Goal: Information Seeking & Learning: Check status

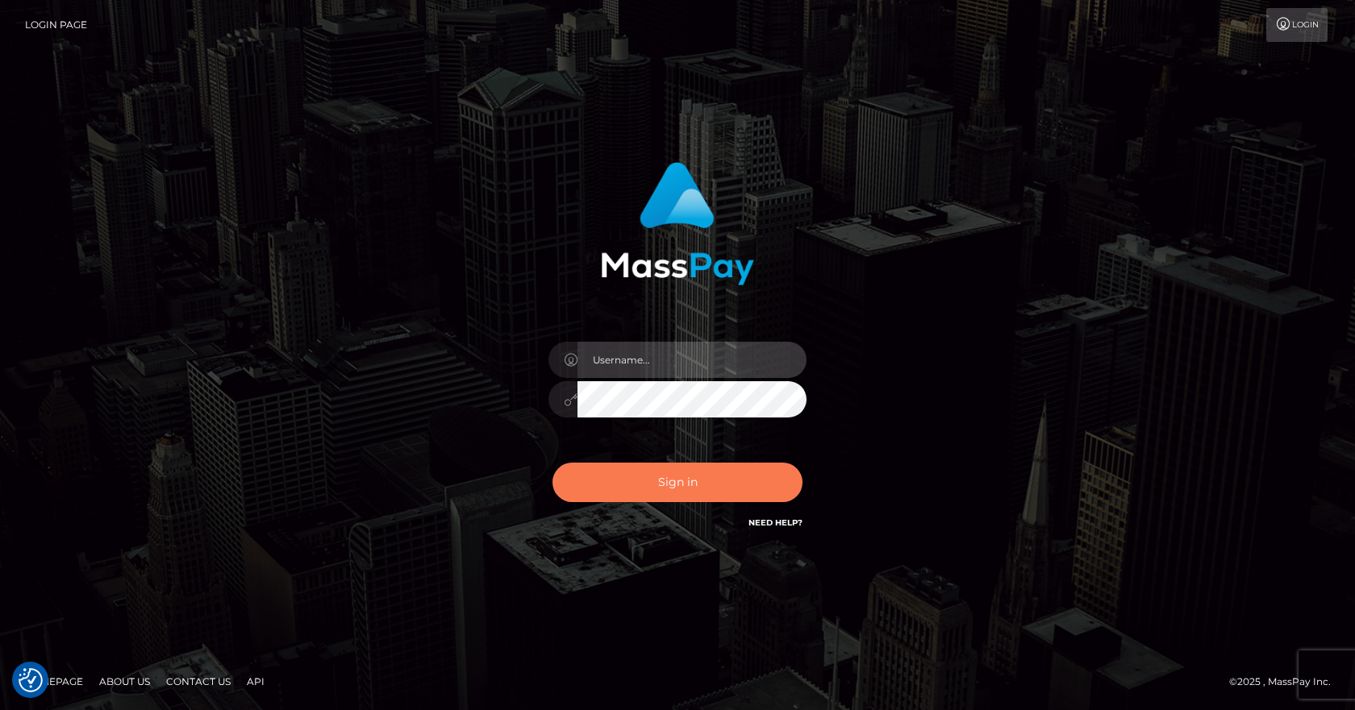
type input "vlad"
click at [681, 496] on button "Sign in" at bounding box center [677, 483] width 250 height 40
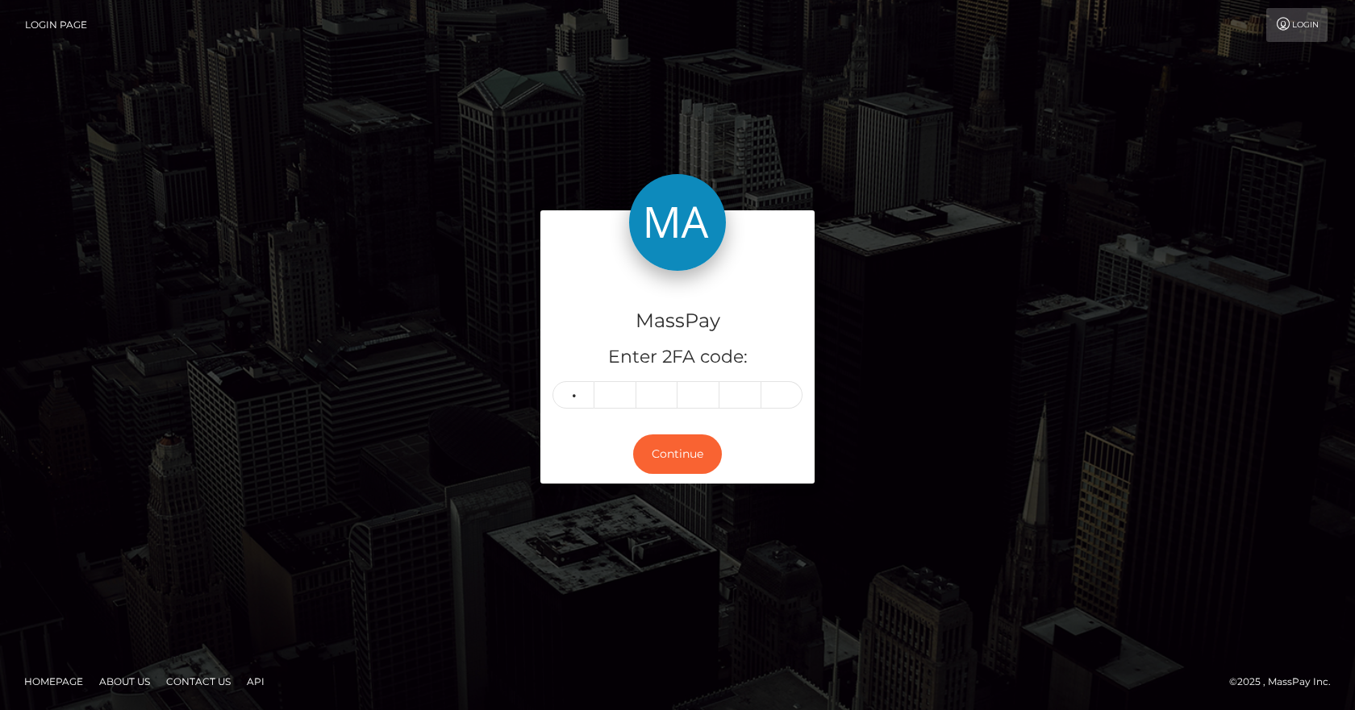
type input "7"
type input "9"
type input "4"
type input "2"
type input "6"
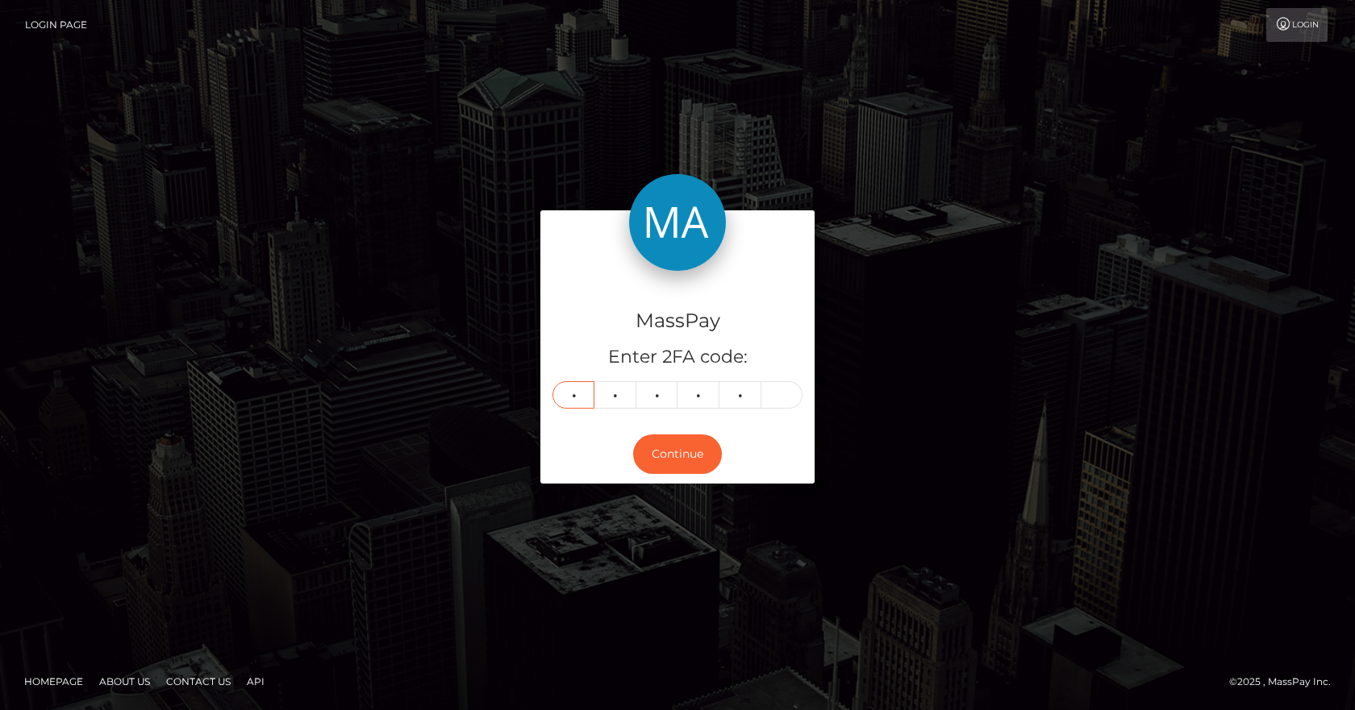
click at [574, 393] on input "7" at bounding box center [573, 394] width 42 height 27
type input "0"
type input "9"
type input "4"
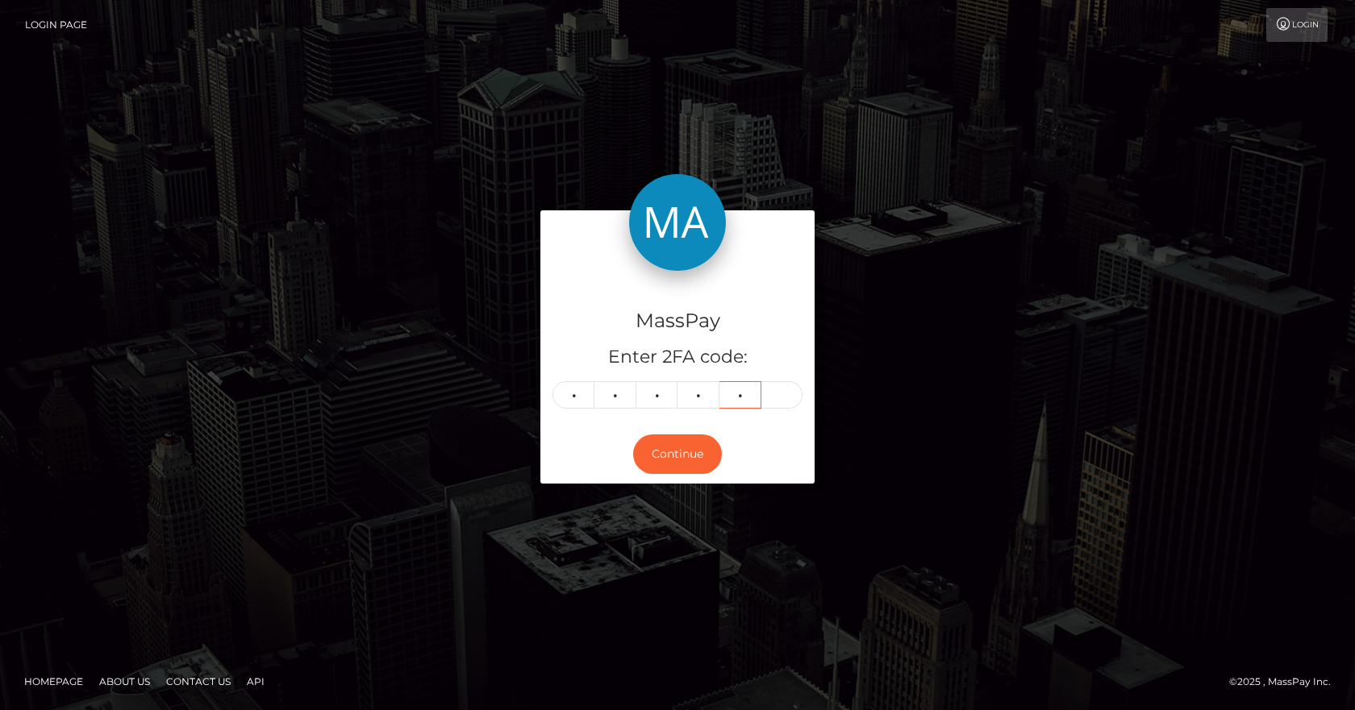
type input "2"
type input "6"
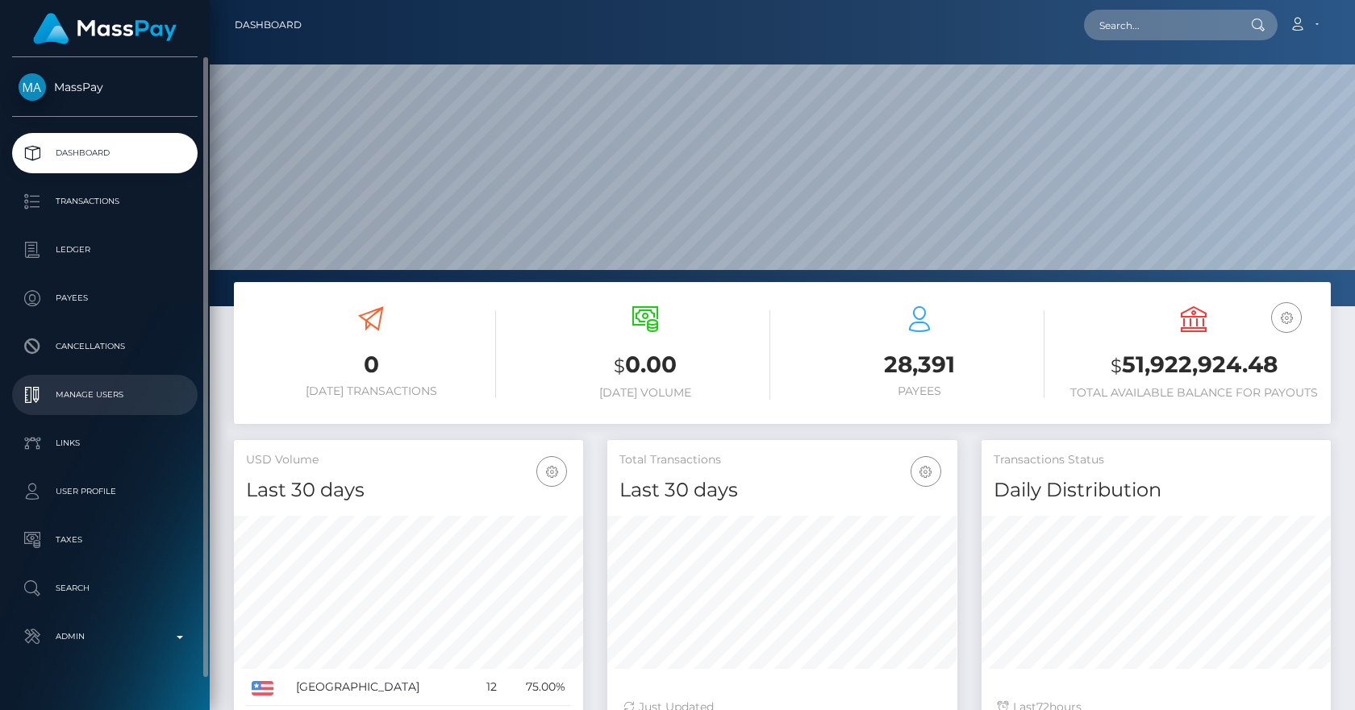
scroll to position [286, 350]
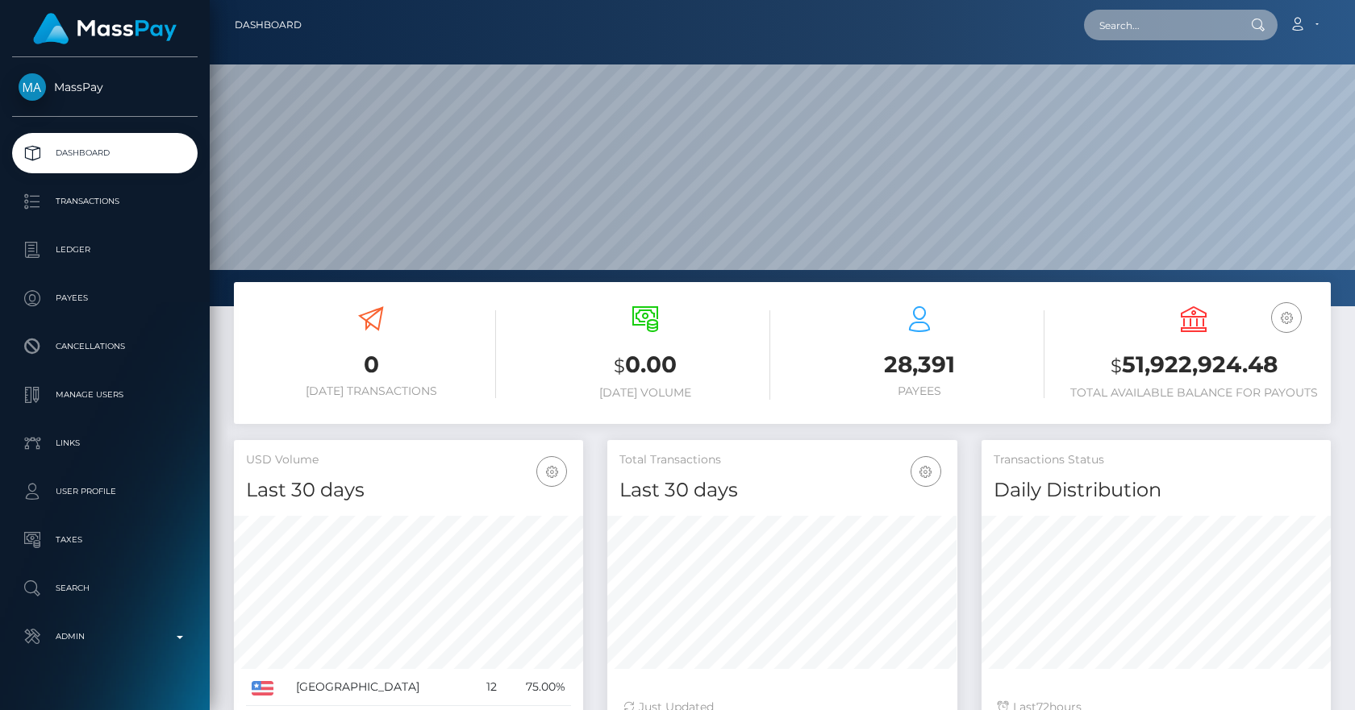
click at [1132, 19] on input "text" at bounding box center [1160, 25] width 152 height 31
paste input "36248223-96ab-11f0-bd85-0694aced620b"
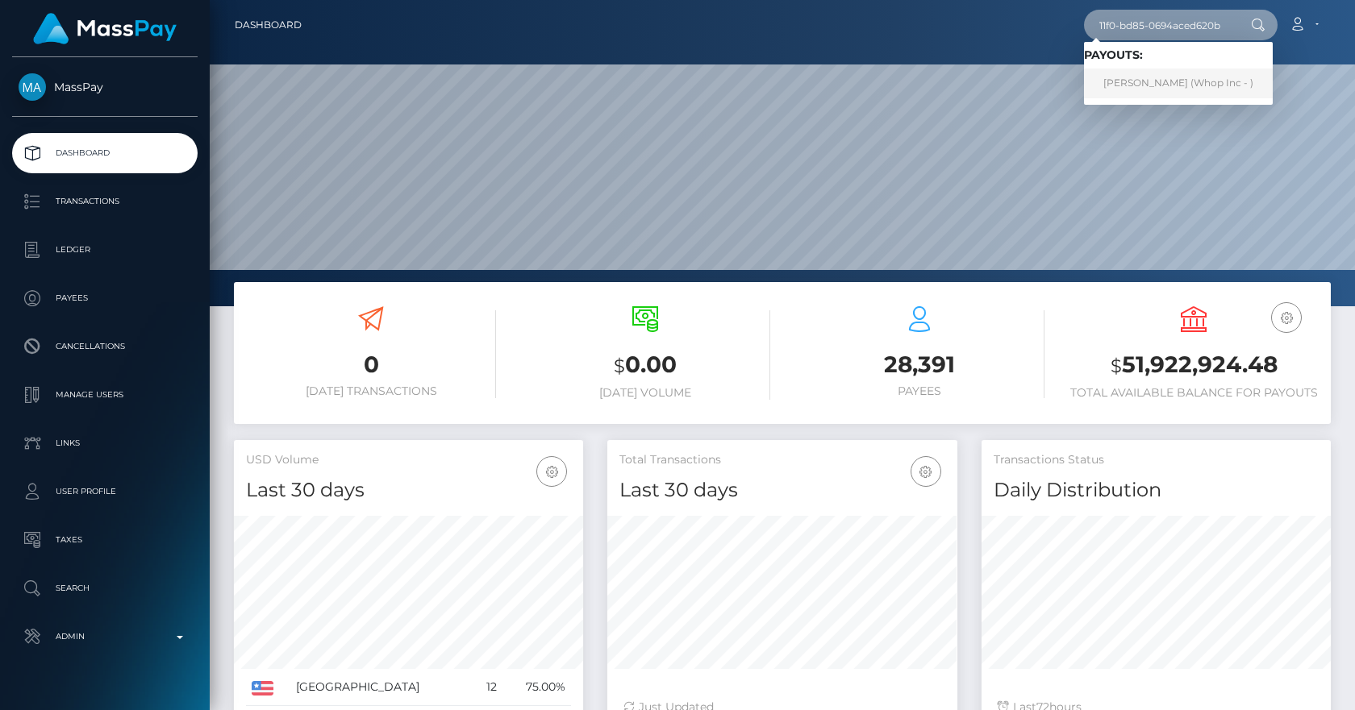
type input "36248223-96ab-11f0-bd85-0694aced620b"
click at [1159, 78] on link "MBIKO KHAMBULE (Whop Inc - )" at bounding box center [1178, 84] width 189 height 30
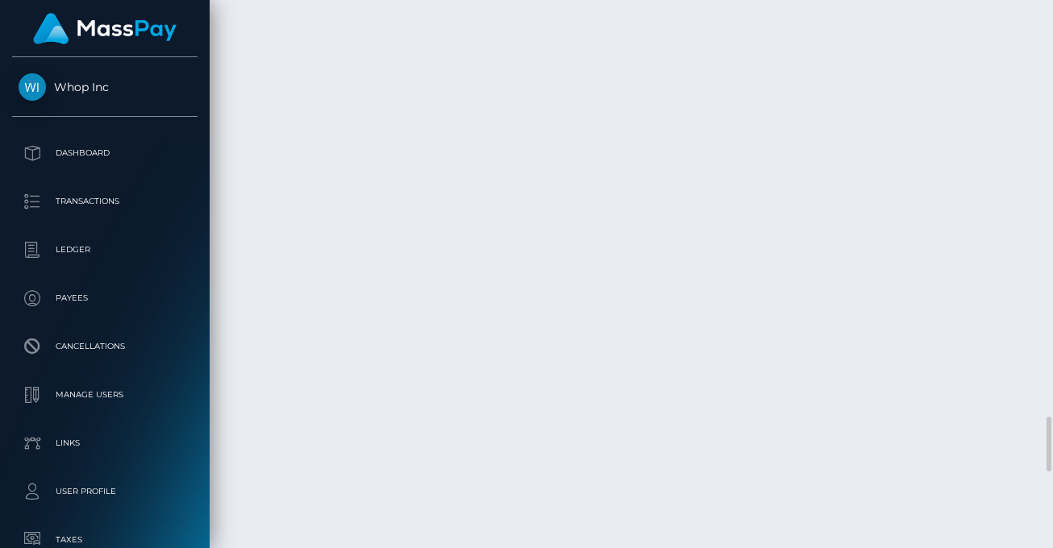
scroll to position [3945, 0]
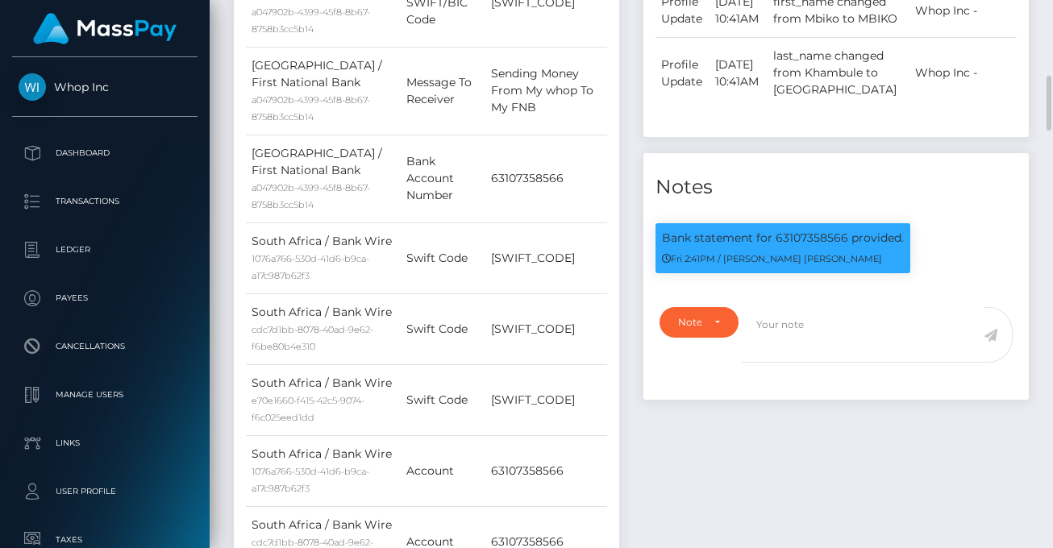
scroll to position [0, 0]
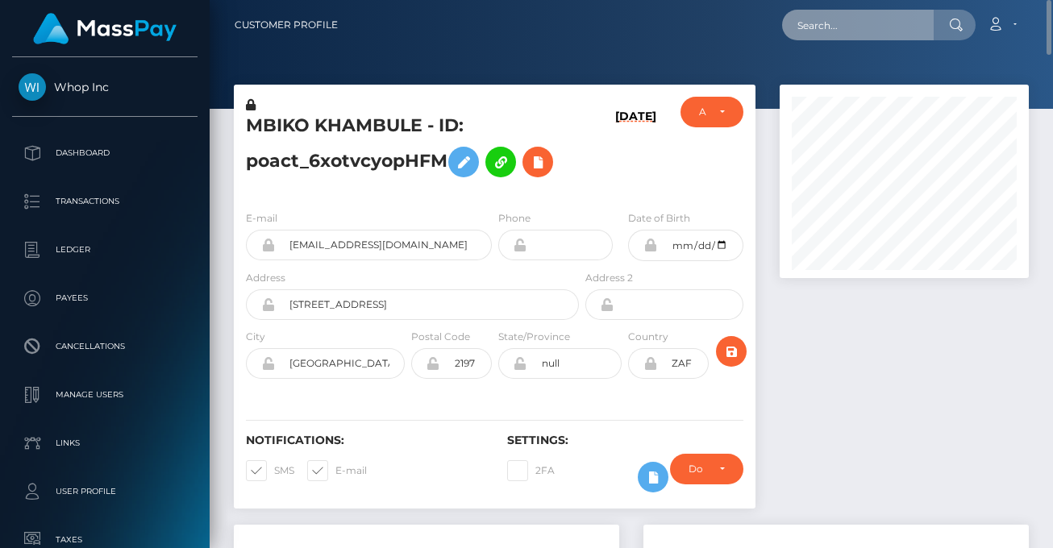
click at [839, 19] on input "text" at bounding box center [858, 25] width 152 height 31
paste input "69719702-9771-11f0-bd85-0694aced620b"
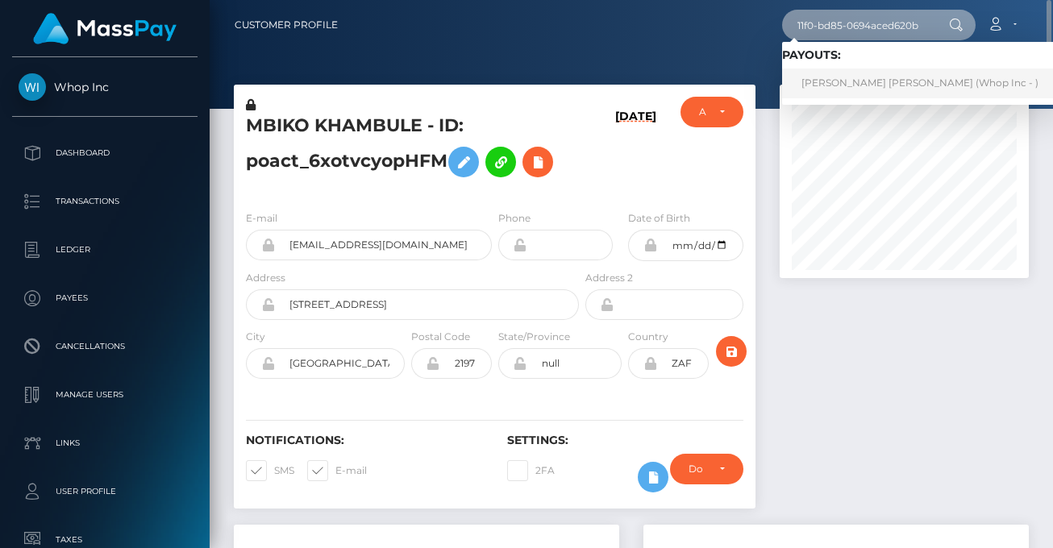
type input "69719702-9771-11f0-bd85-0694aced620b"
click at [872, 80] on link "ELIJAH OTIENO OTIENO (Whop Inc - )" at bounding box center [920, 84] width 276 height 30
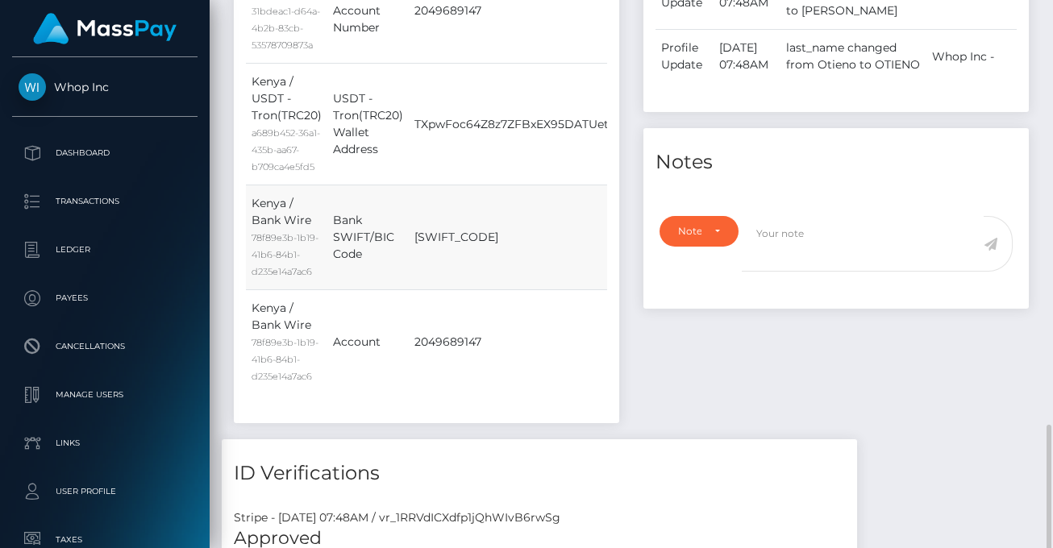
scroll to position [1127, 0]
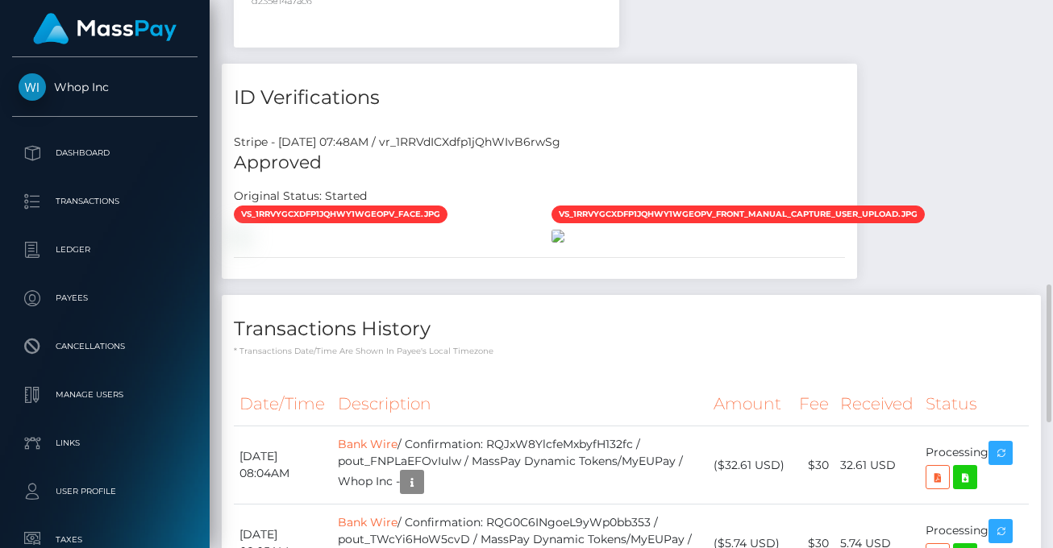
click at [564, 239] on img at bounding box center [558, 236] width 13 height 13
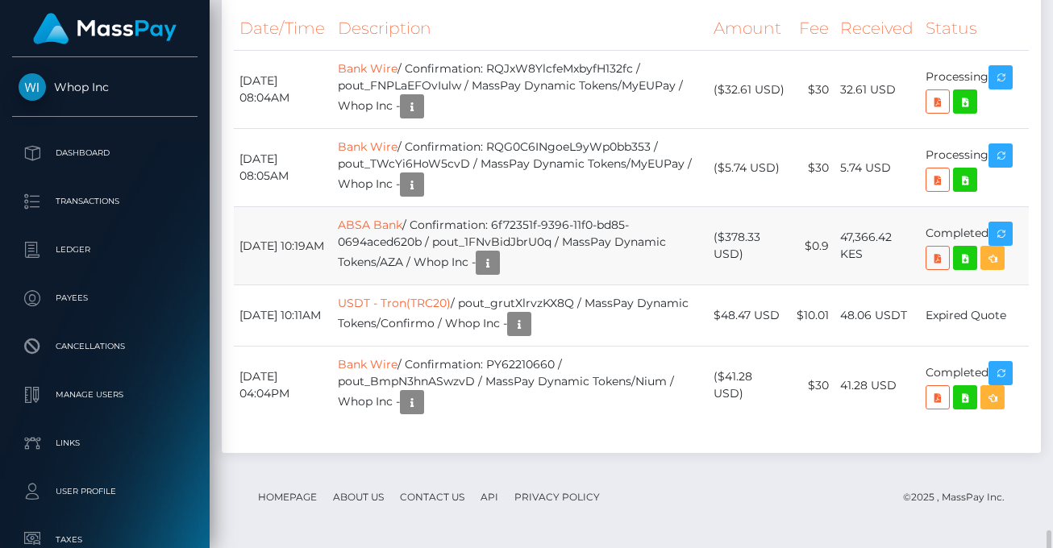
scroll to position [1623, 0]
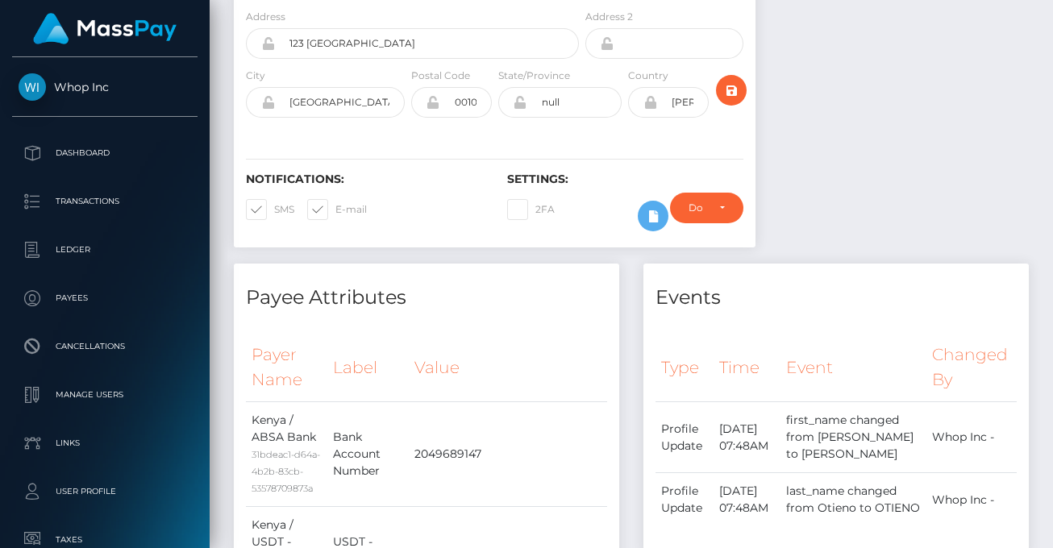
scroll to position [0, 0]
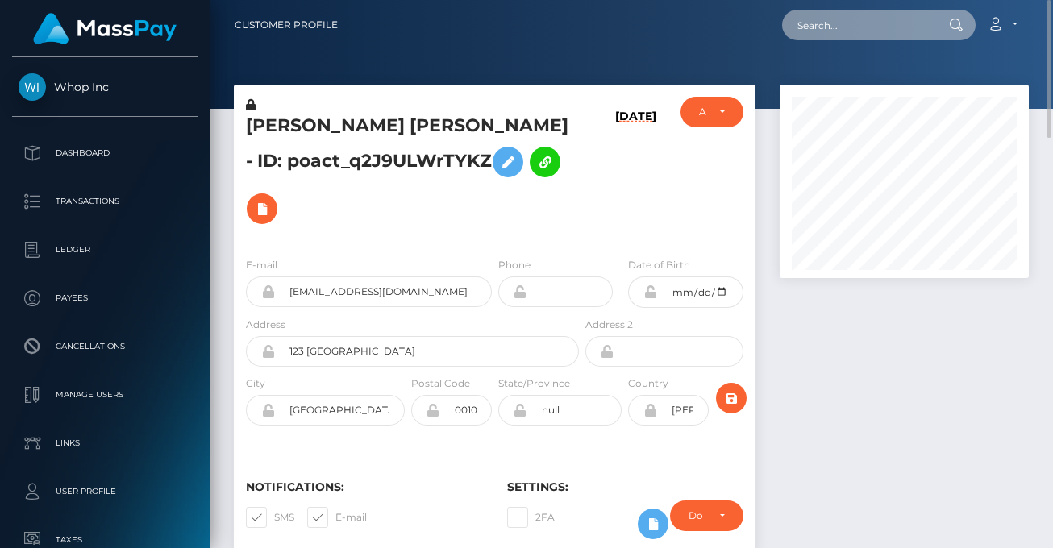
click at [834, 22] on input "text" at bounding box center [858, 25] width 152 height 31
paste input "382adfdb-97d7-11f0-bd85-0694aced620b"
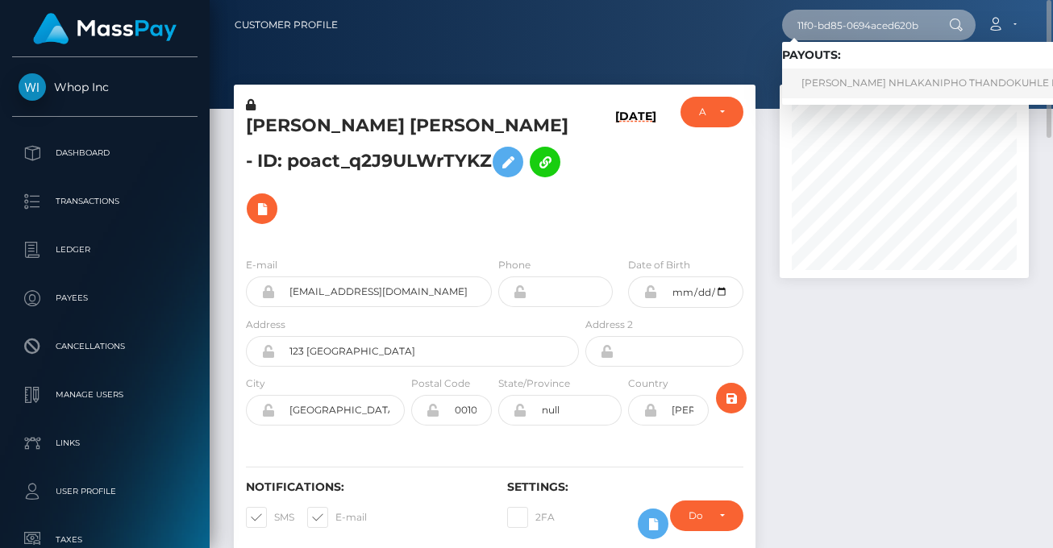
type input "382adfdb-97d7-11f0-bd85-0694aced620b"
click at [881, 83] on link "NKOSENHLE NHLAKANIPHO THANDOKUHLE NKABINDE (Whop Inc - )" at bounding box center [987, 84] width 410 height 30
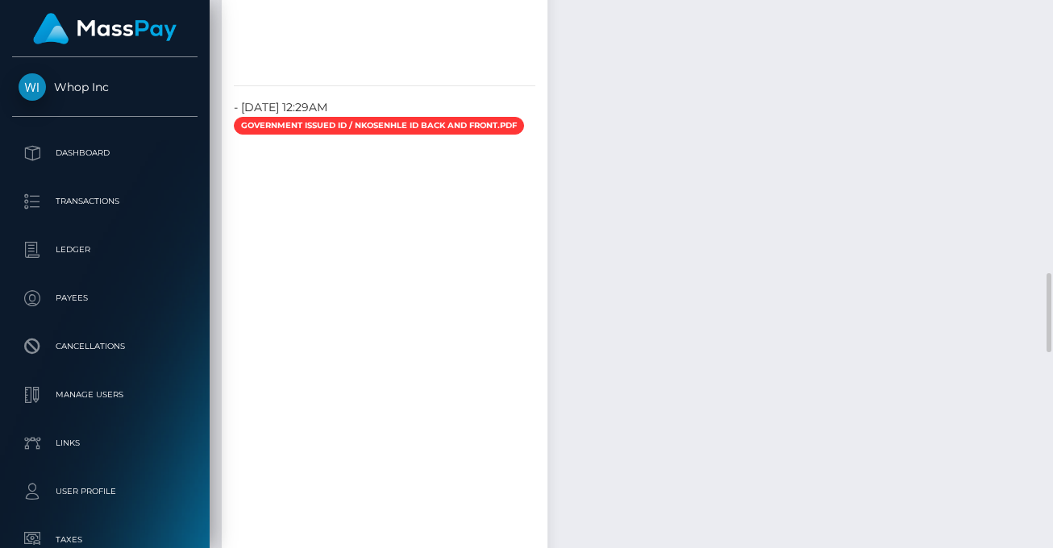
scroll to position [806142, 806086]
click at [903, 294] on div "Payee Attributes Payer Name Label Value [GEOGRAPHIC_DATA] / Old Mutual Money Ac…" at bounding box center [631, 20] width 819 height 2701
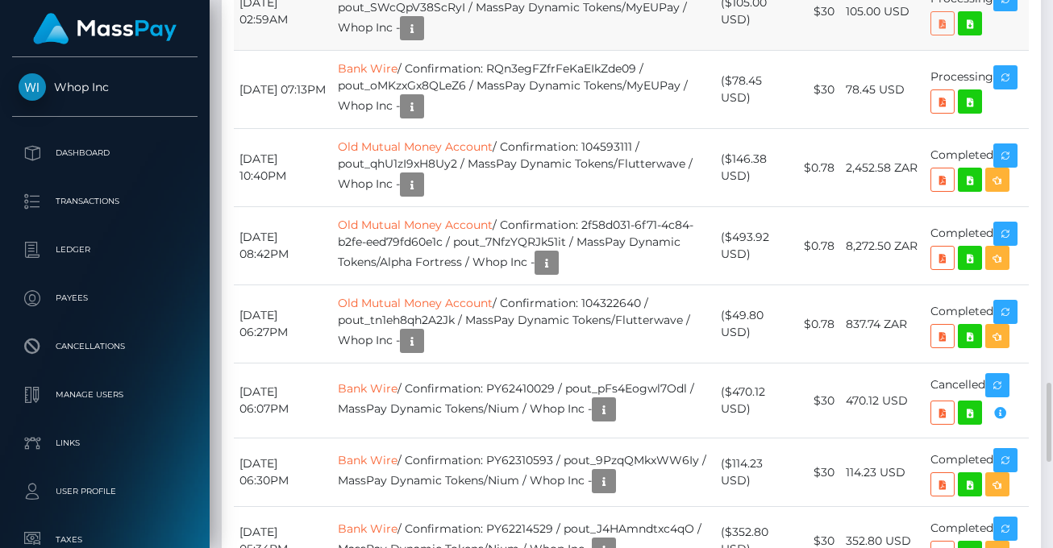
click at [943, 34] on icon at bounding box center [942, 24] width 19 height 20
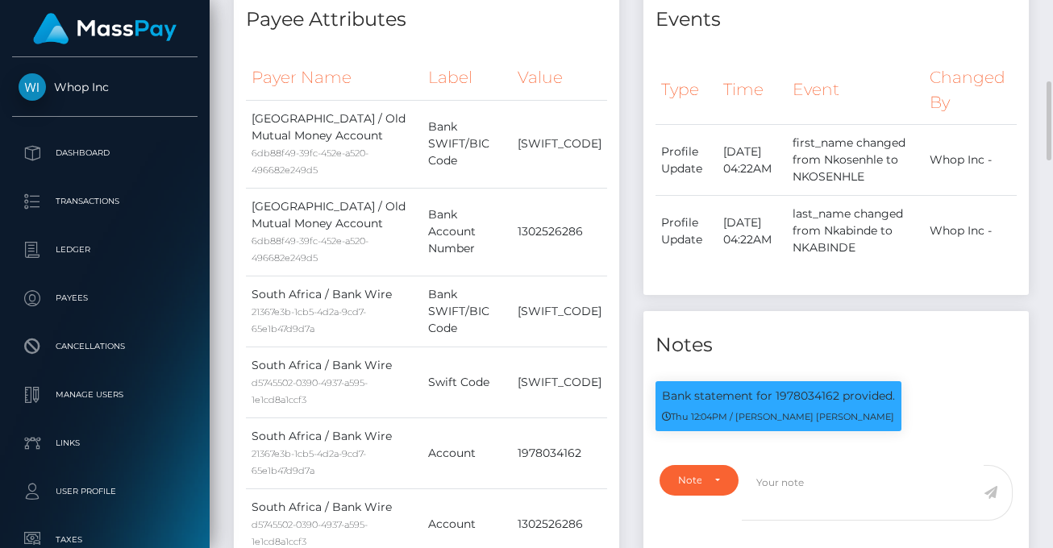
scroll to position [0, 0]
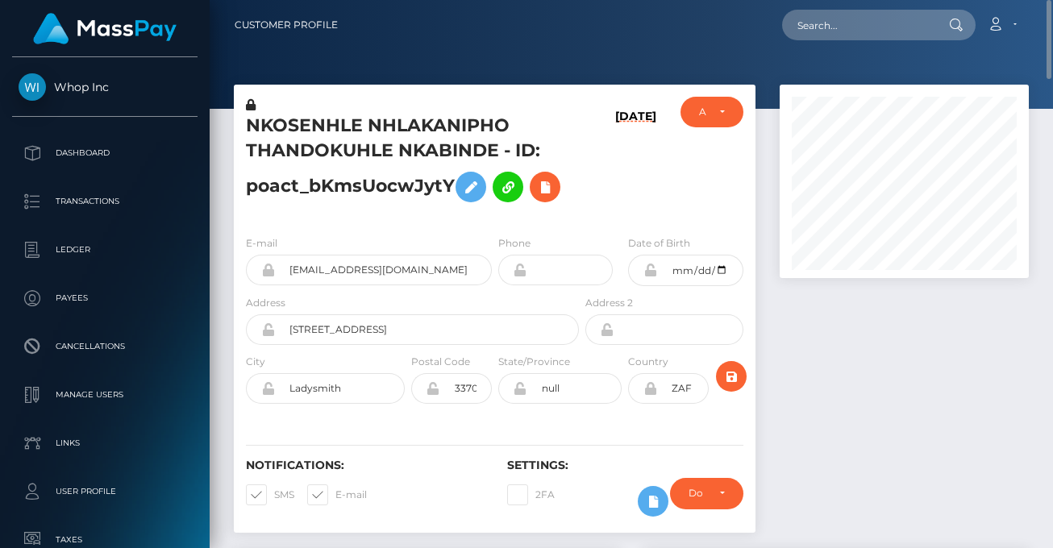
click at [861, 6] on nav "Customer Profile Loading... Loading... Account" at bounding box center [631, 25] width 843 height 50
click at [850, 29] on input "text" at bounding box center [858, 25] width 152 height 31
paste input "28f92479-97e9-11f0-bd85-0694aced620b"
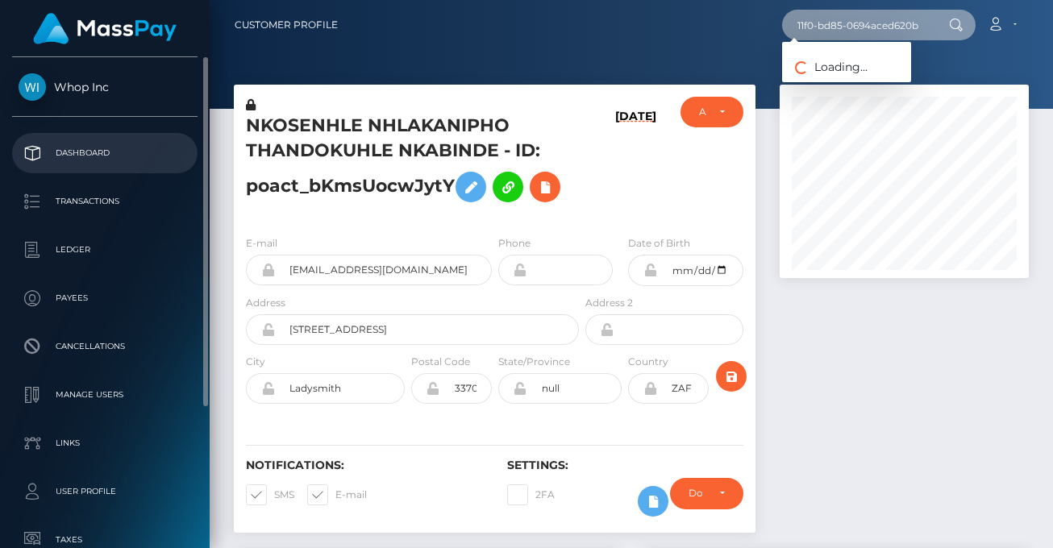
type input "28f92479-97e9-11f0-bd85-0694aced620b"
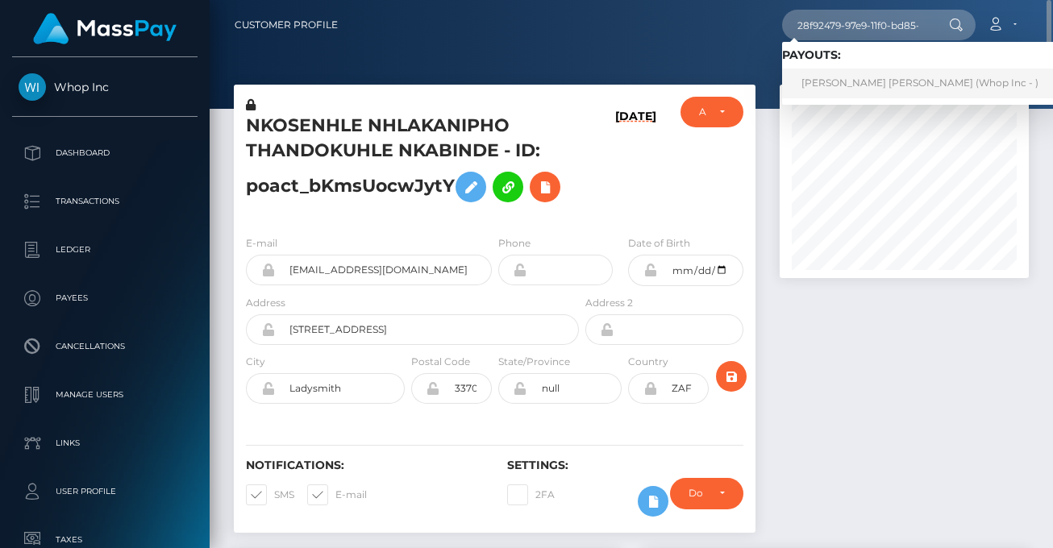
click at [867, 83] on link "[PERSON_NAME] [PERSON_NAME] (Whop Inc - )" at bounding box center [920, 84] width 276 height 30
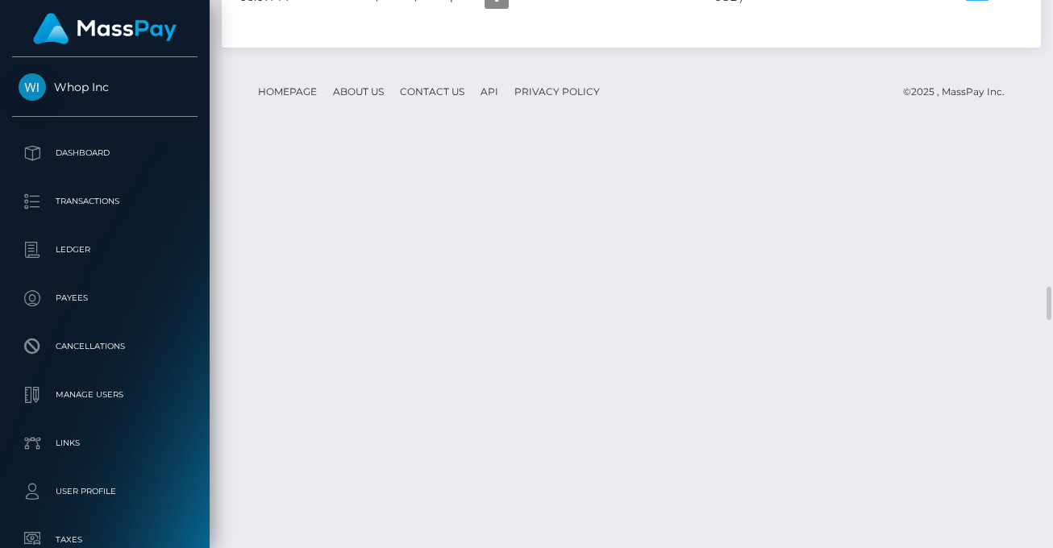
scroll to position [4885, 0]
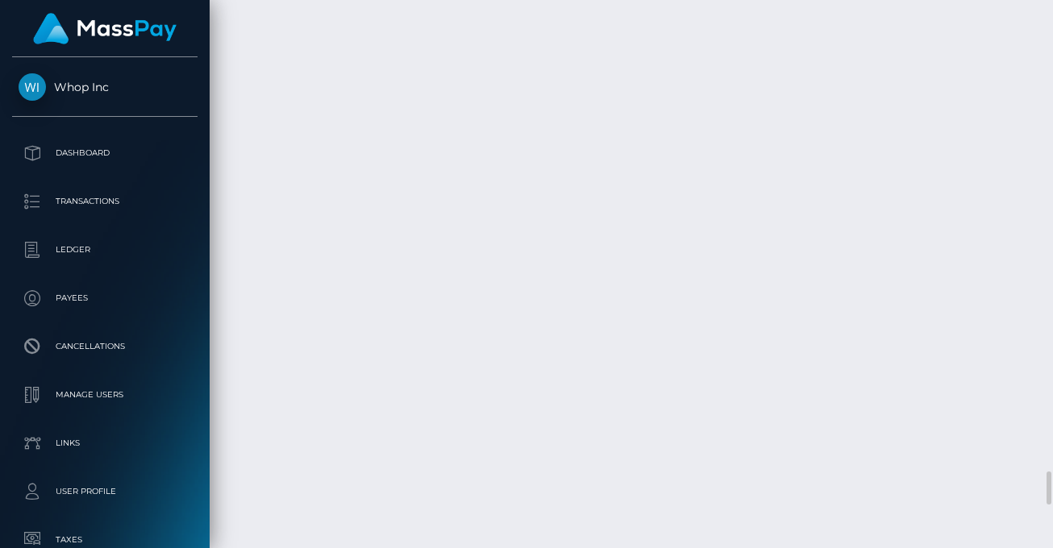
scroll to position [7891, 0]
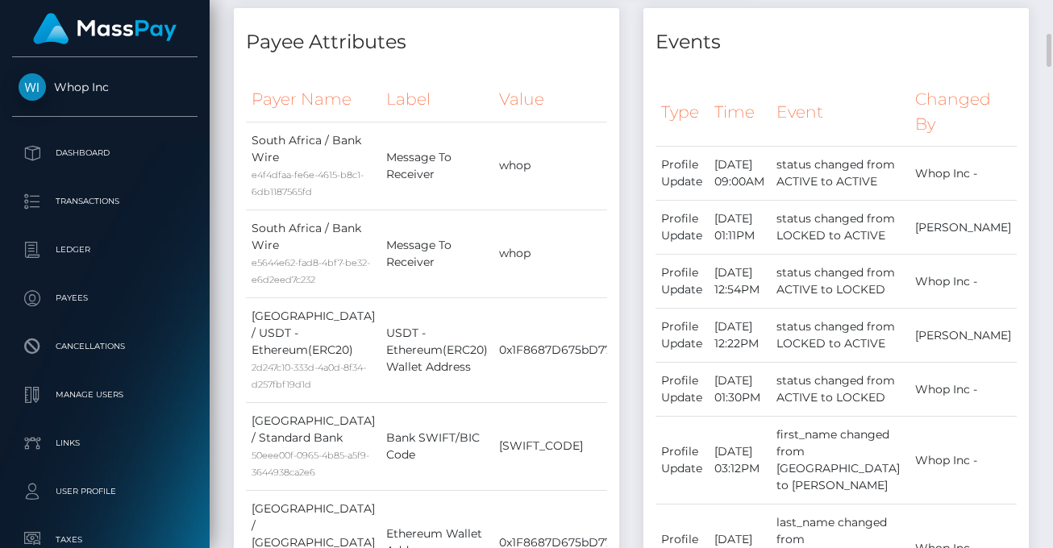
scroll to position [0, 0]
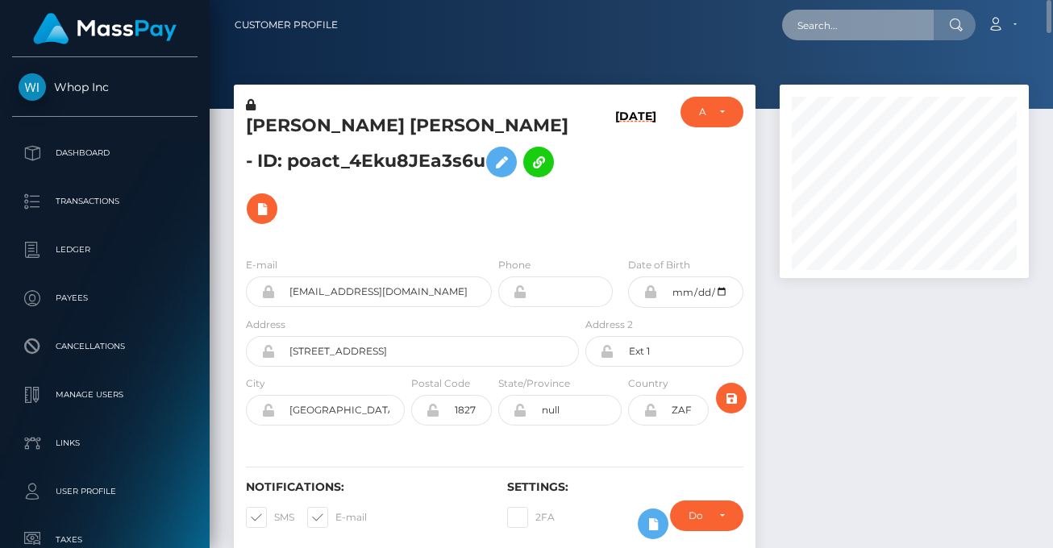
click at [831, 32] on input "text" at bounding box center [858, 25] width 152 height 31
paste input "1ff60712-97ea-11f0-bd85-0694aced620b"
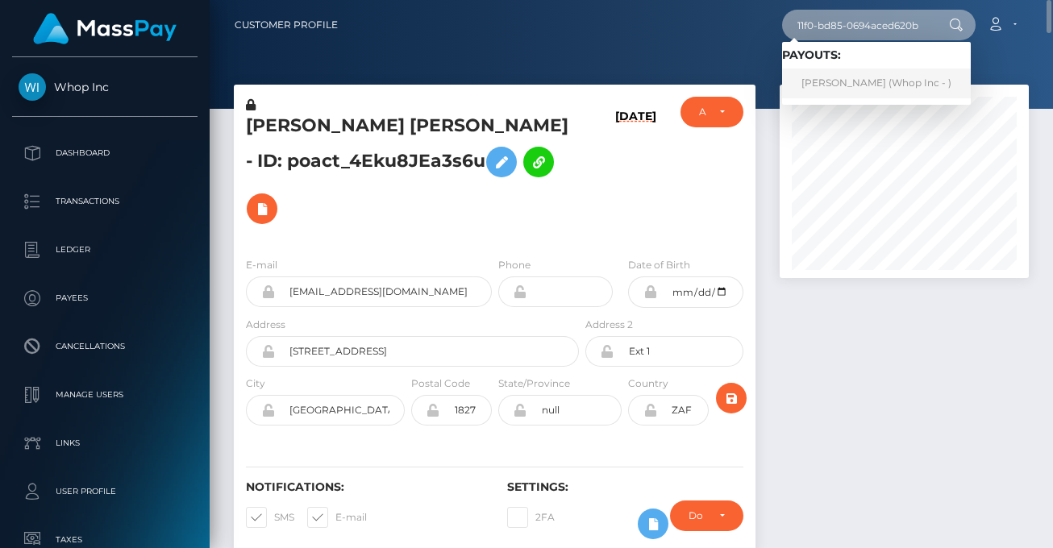
type input "1ff60712-97ea-11f0-bd85-0694aced620b"
click at [886, 83] on link "SHOKHNOZA YARMATOVA (Whop Inc - )" at bounding box center [876, 84] width 189 height 30
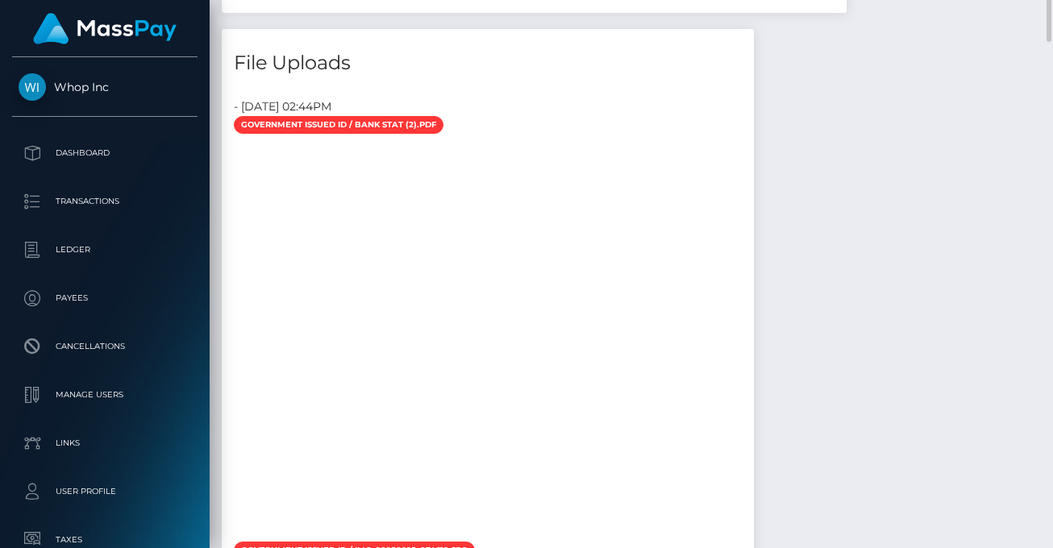
scroll to position [1127, 0]
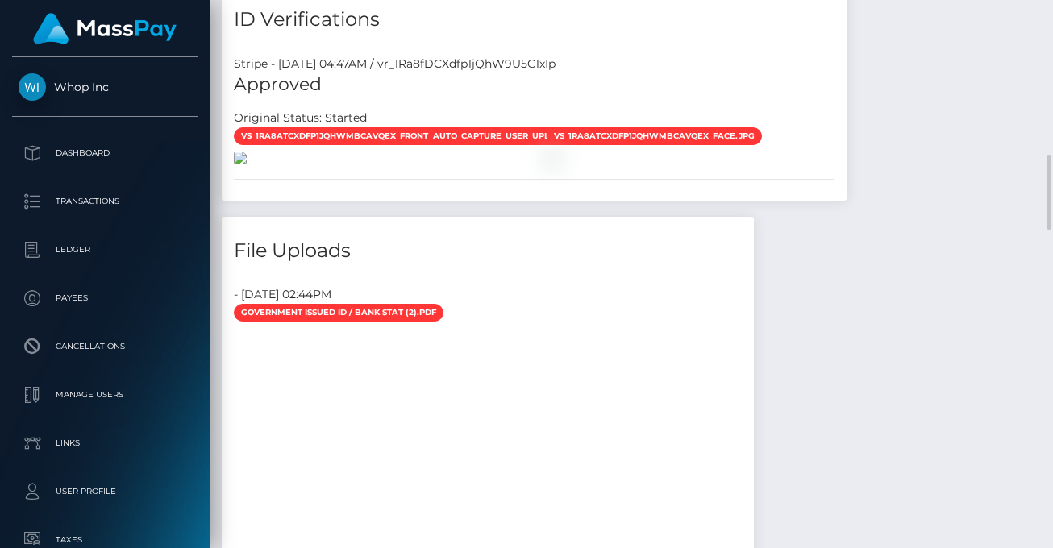
click at [247, 164] on img at bounding box center [240, 158] width 13 height 13
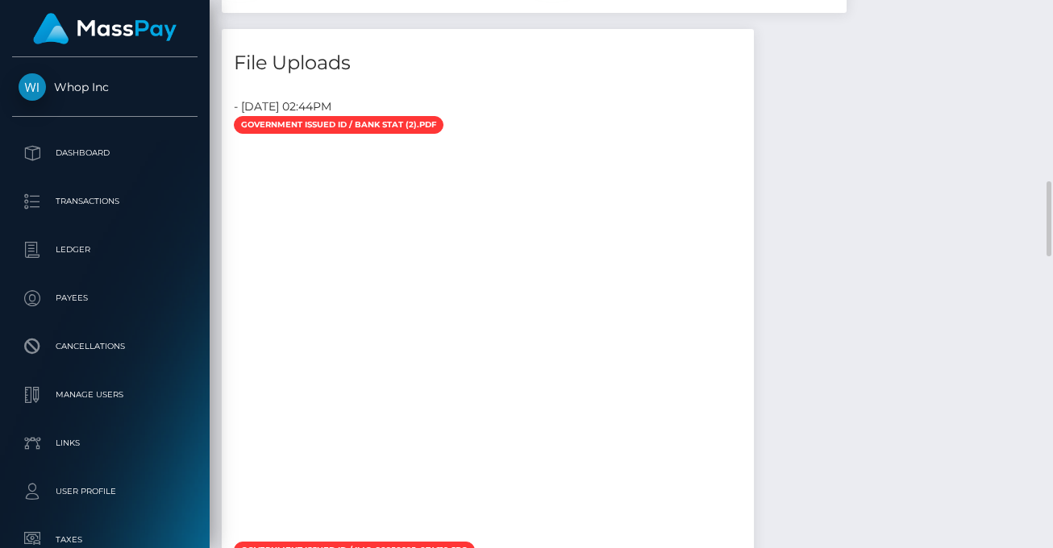
scroll to position [1691, 0]
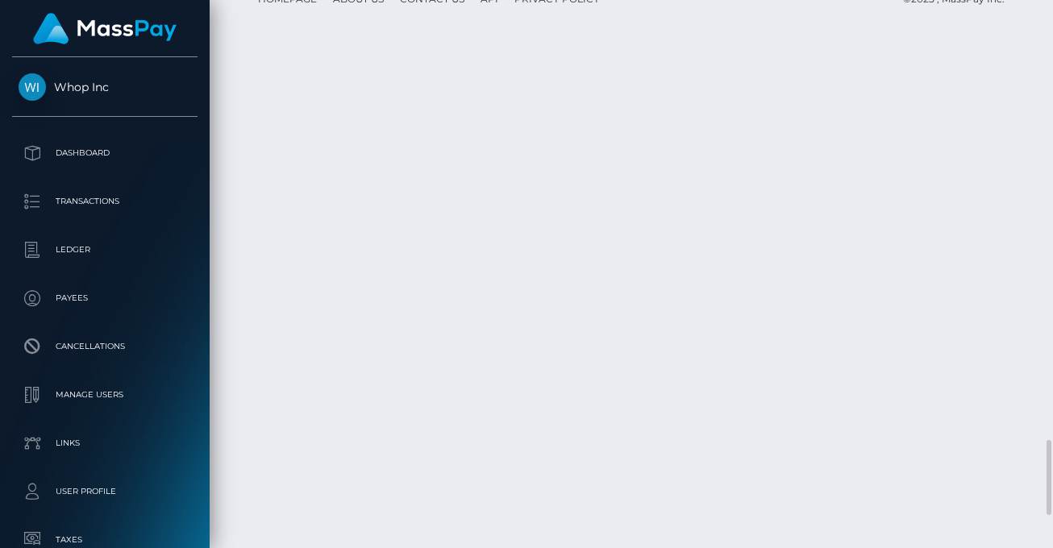
scroll to position [3006, 0]
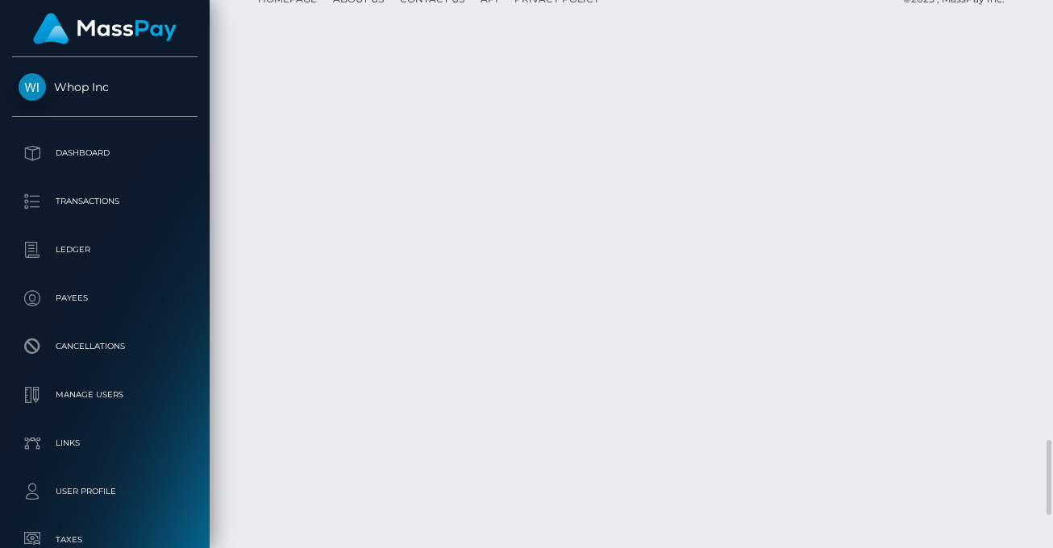
scroll to position [3431, 0]
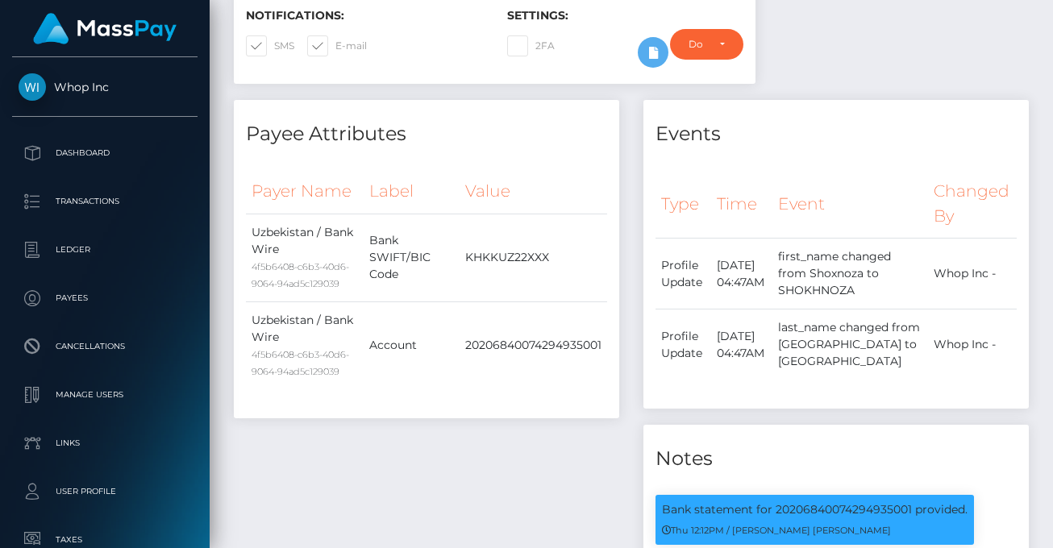
scroll to position [0, 0]
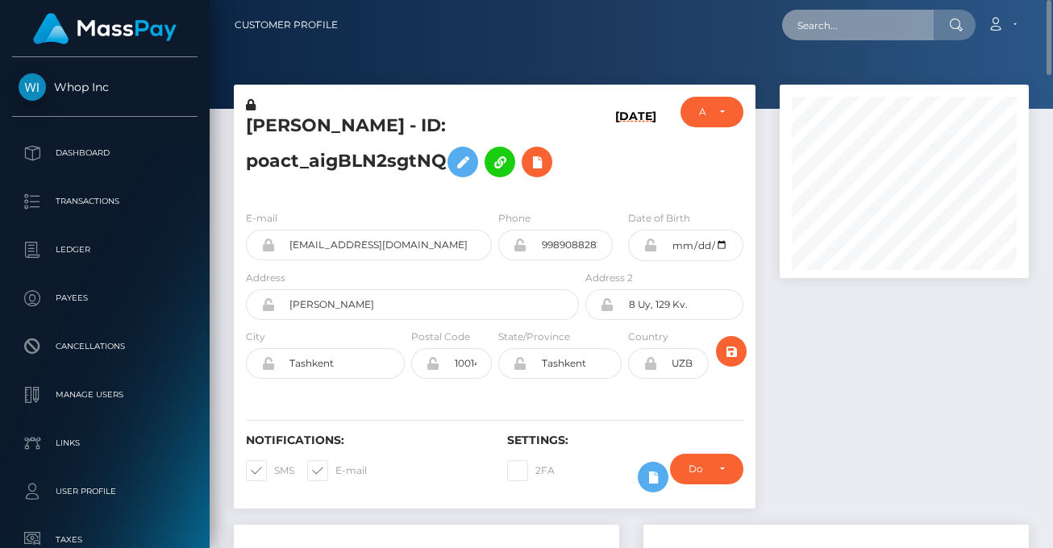
click at [874, 40] on input "text" at bounding box center [858, 25] width 152 height 31
paste input "22dc335a-97be-11f0-bd85-0694aced620b"
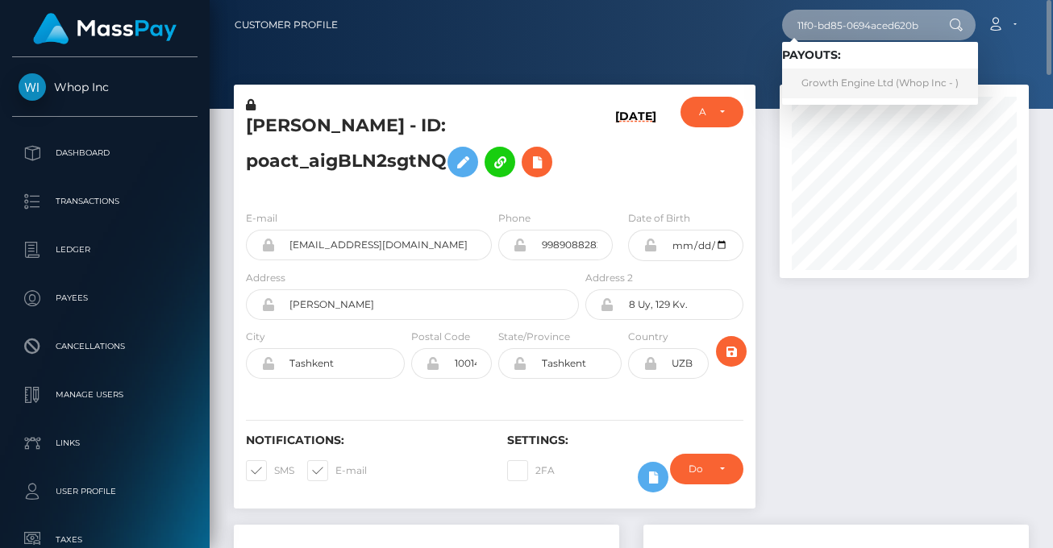
type input "22dc335a-97be-11f0-bd85-0694aced620b"
click at [858, 80] on link "Growth Engine Ltd (Whop Inc - )" at bounding box center [880, 84] width 196 height 30
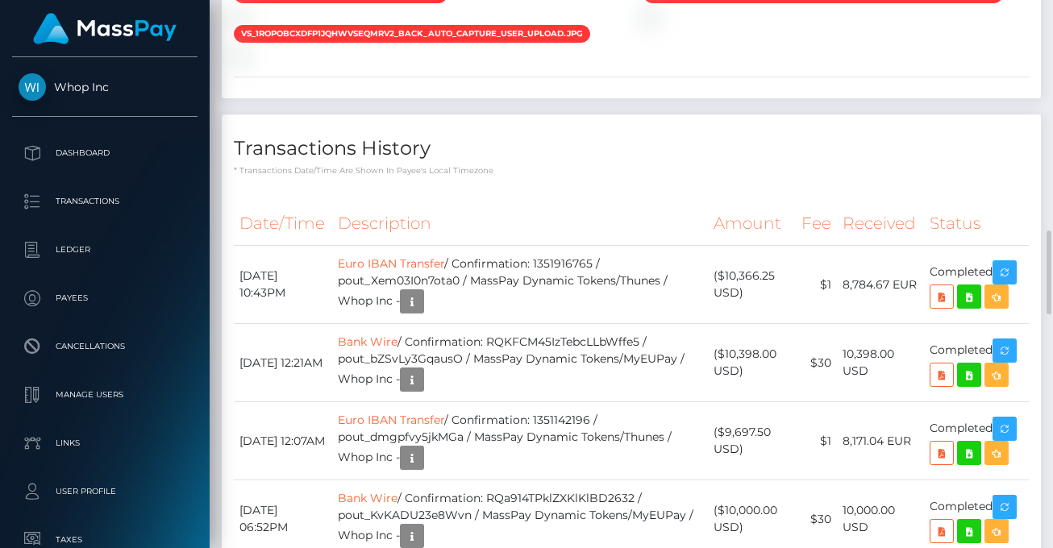
scroll to position [1879, 0]
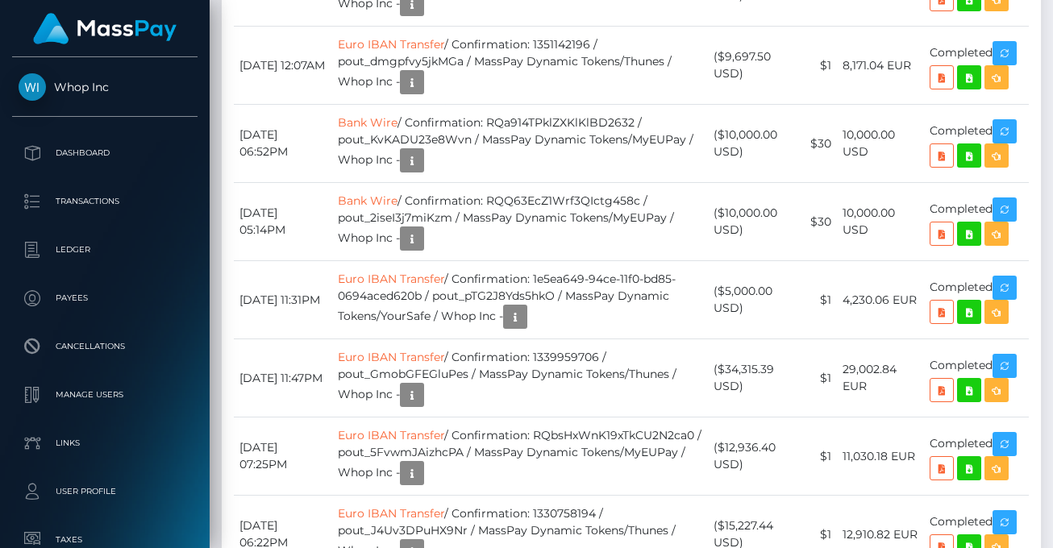
scroll to position [2442, 0]
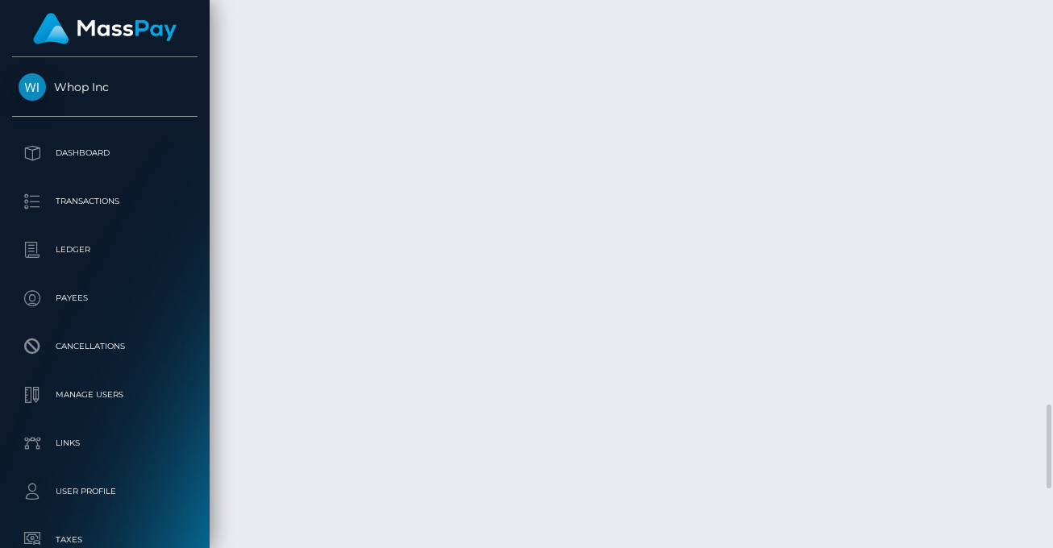
scroll to position [2818, 0]
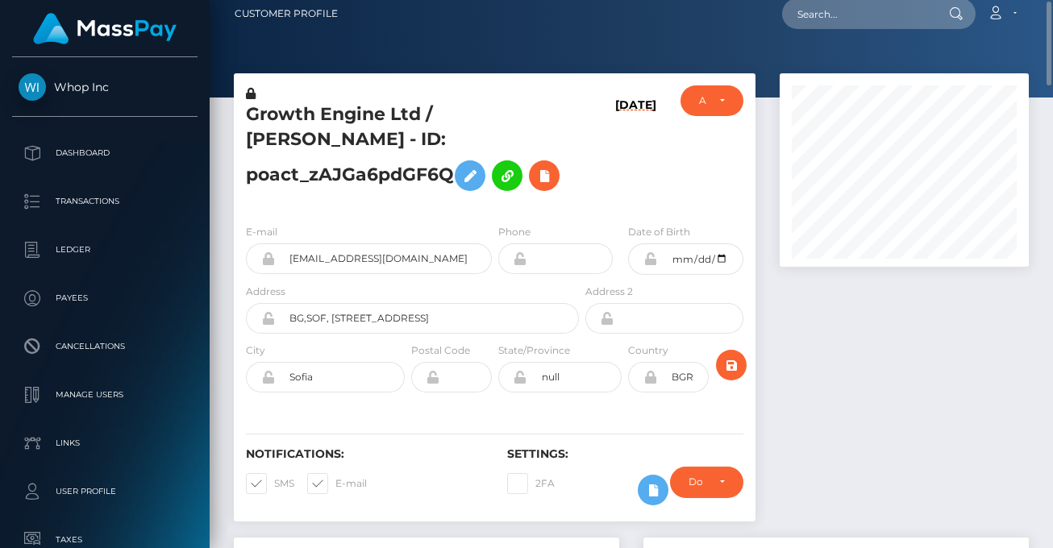
scroll to position [0, 0]
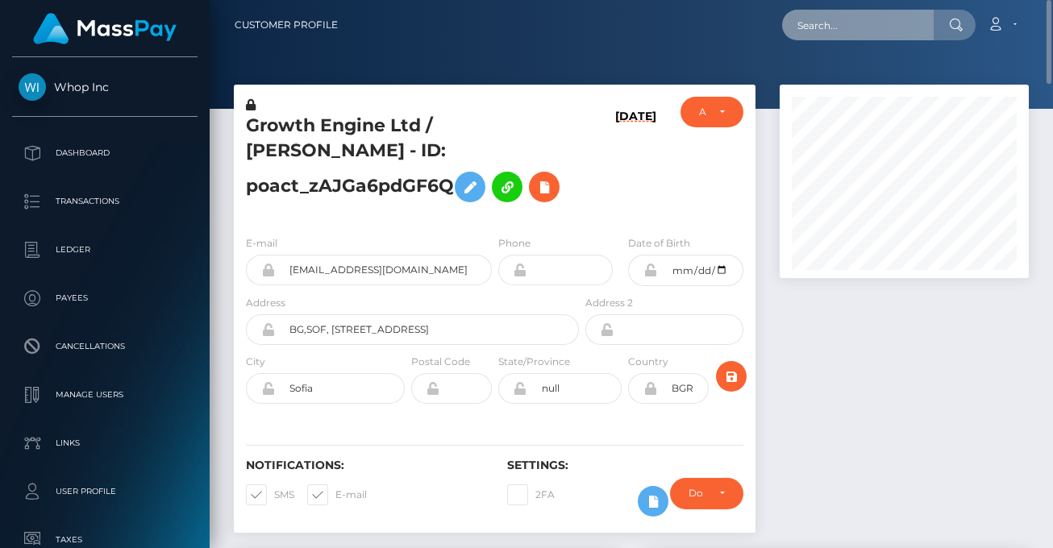
click at [856, 23] on input "text" at bounding box center [858, 25] width 152 height 31
paste input "58cd40af-97d3-11f0-bd85-0694aced620b"
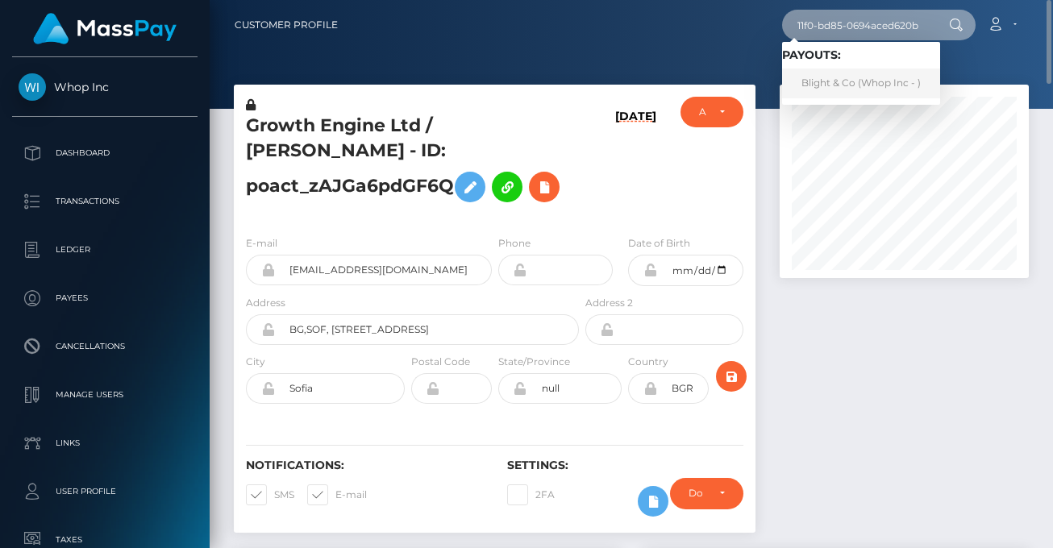
type input "58cd40af-97d3-11f0-bd85-0694aced620b"
click at [888, 85] on link "Blight & Co (Whop Inc - )" at bounding box center [861, 84] width 158 height 30
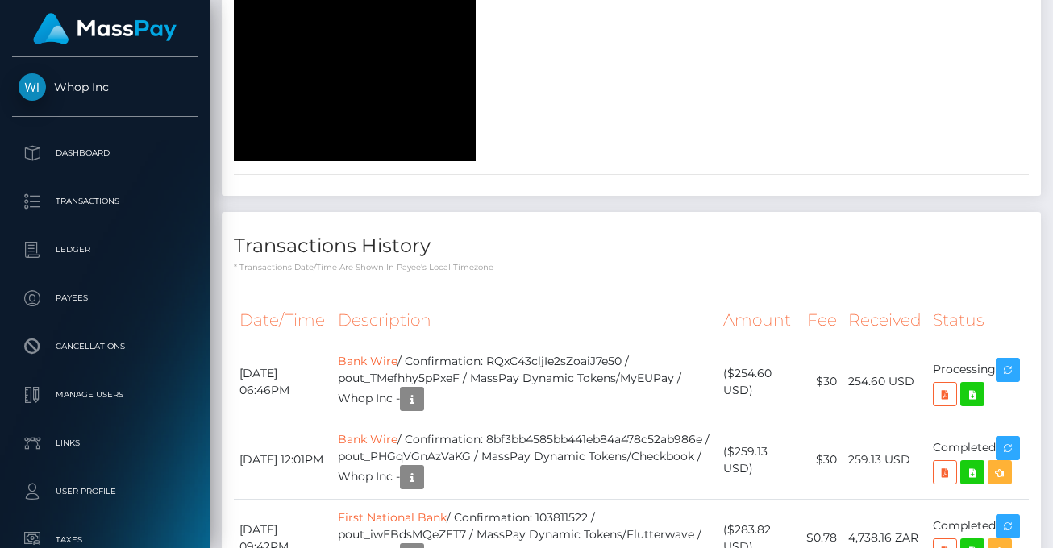
scroll to position [1503, 0]
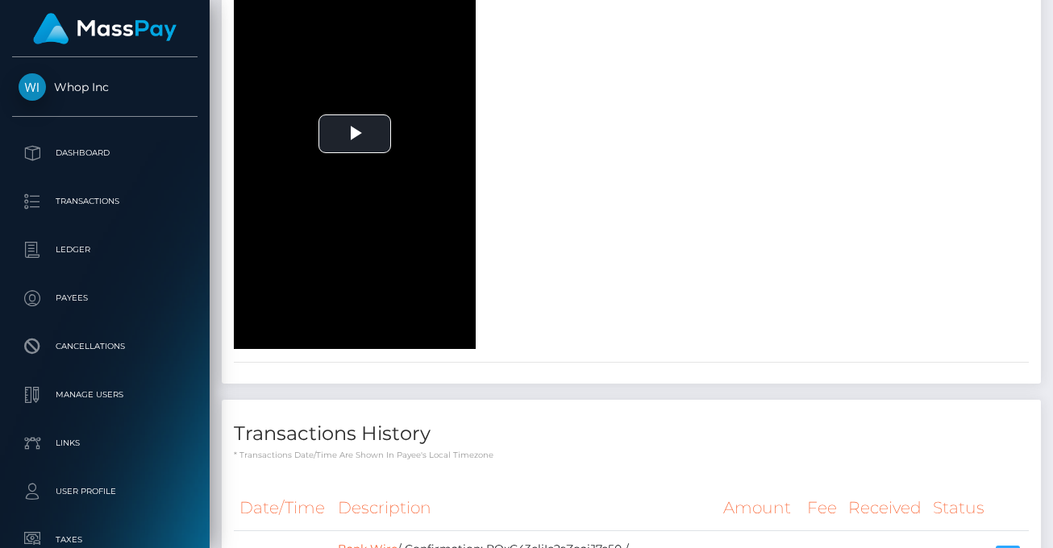
scroll to position [2067, 0]
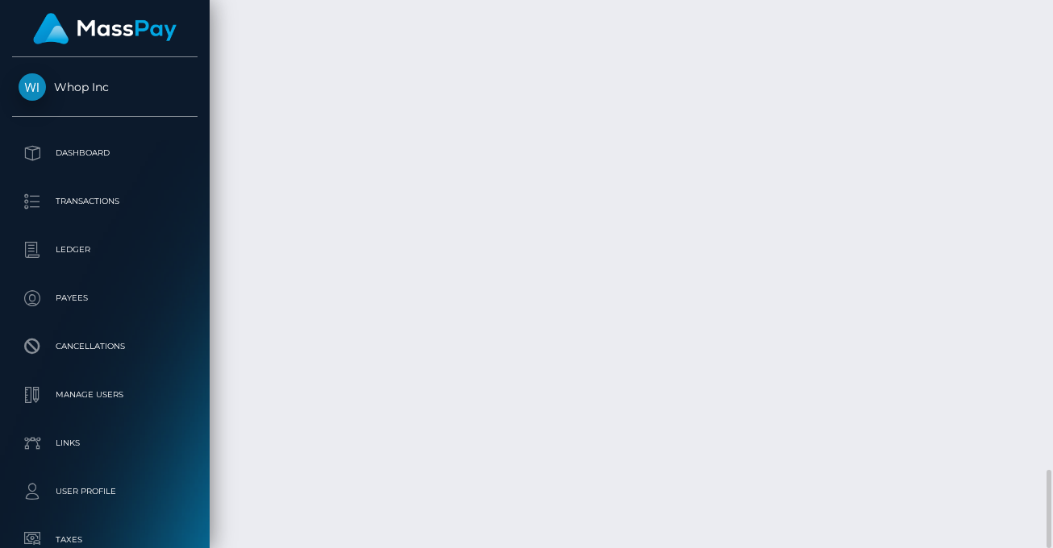
scroll to position [194, 248]
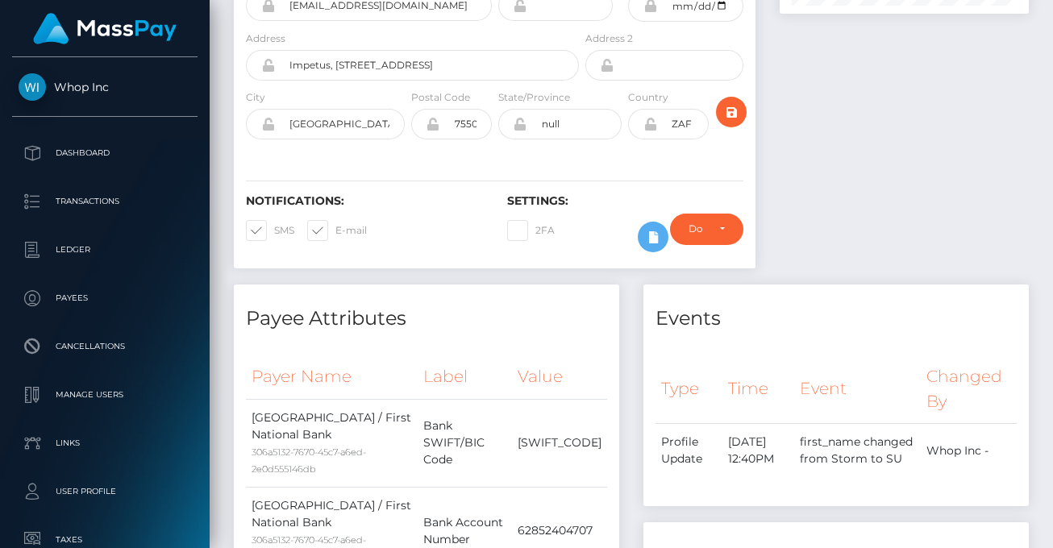
scroll to position [0, 0]
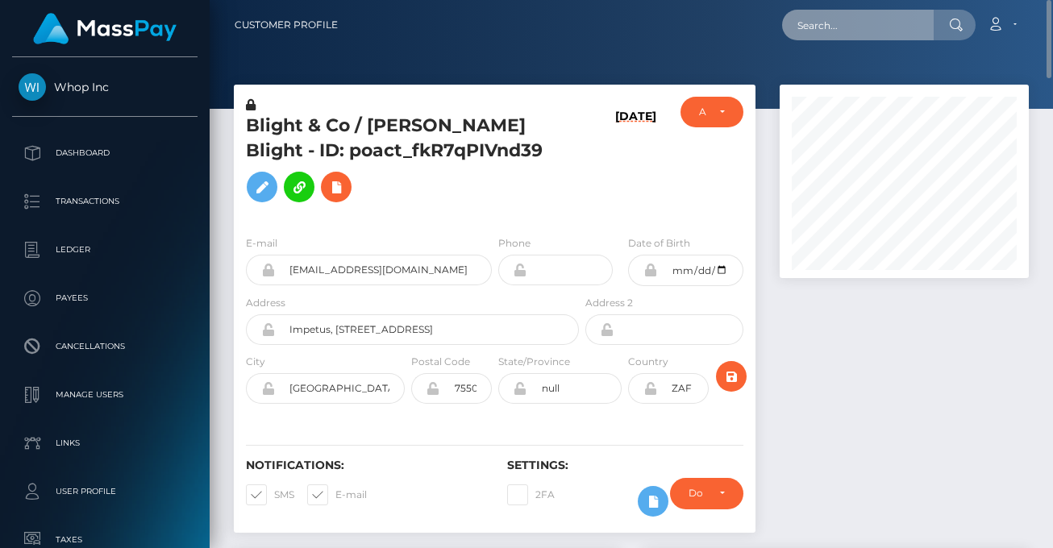
click at [830, 38] on input "text" at bounding box center [858, 25] width 152 height 31
paste input "ecb05f9f-9836-11f0-bd85-0694aced620b"
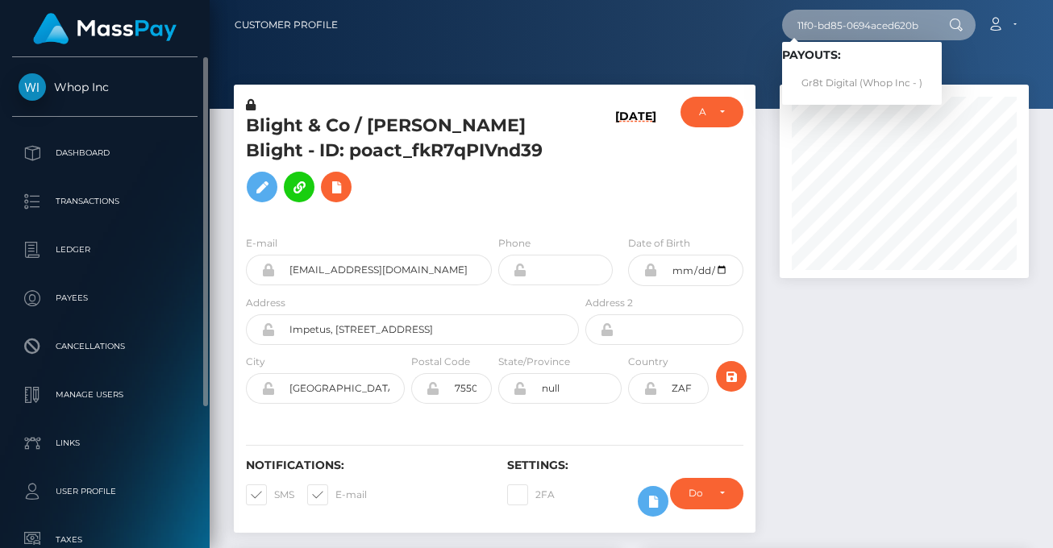
type input "ecb05f9f-9836-11f0-bd85-0694aced620b"
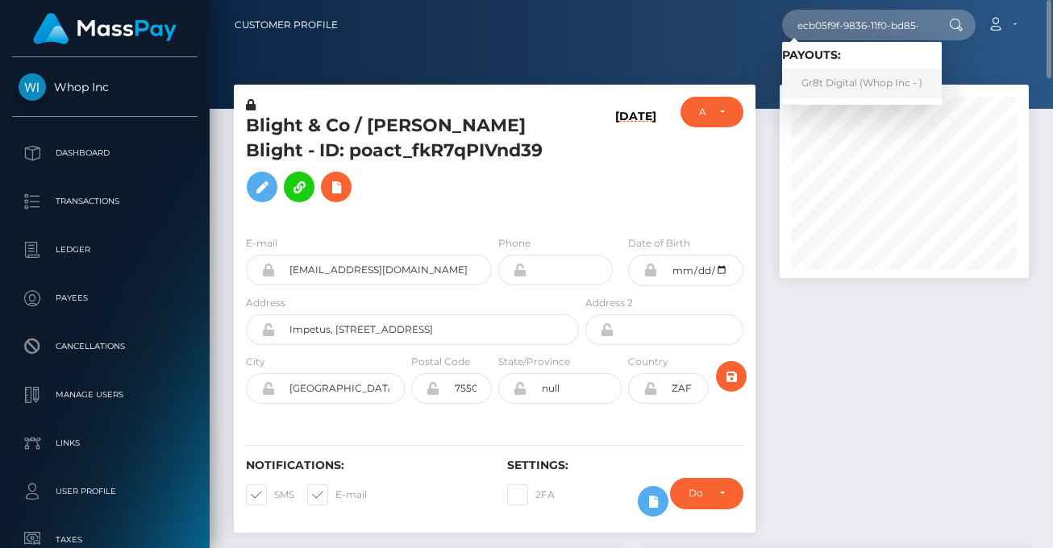
click at [854, 75] on link "Gr8t Digital (Whop Inc - )" at bounding box center [862, 84] width 160 height 30
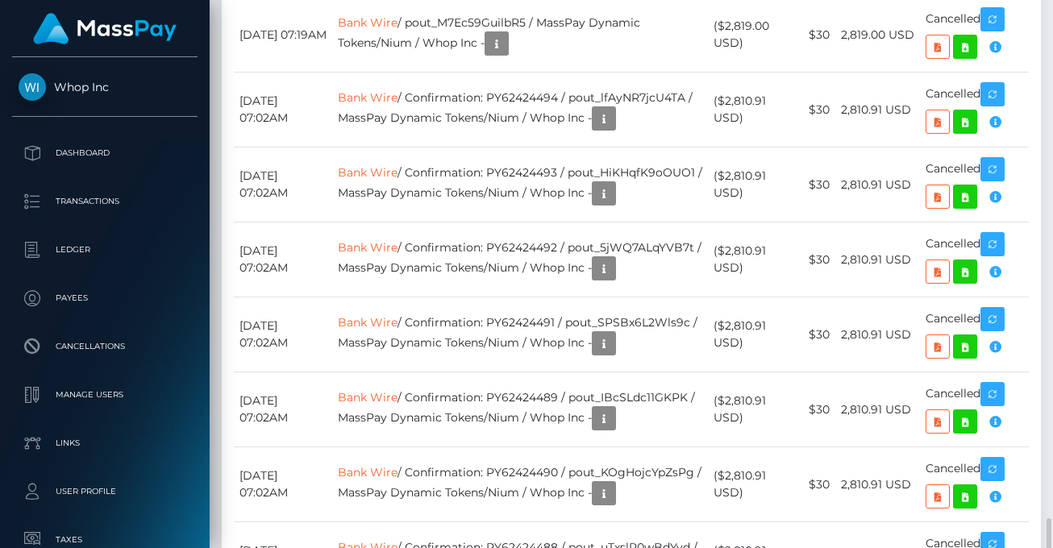
scroll to position [1691, 0]
